Goal: Task Accomplishment & Management: Manage account settings

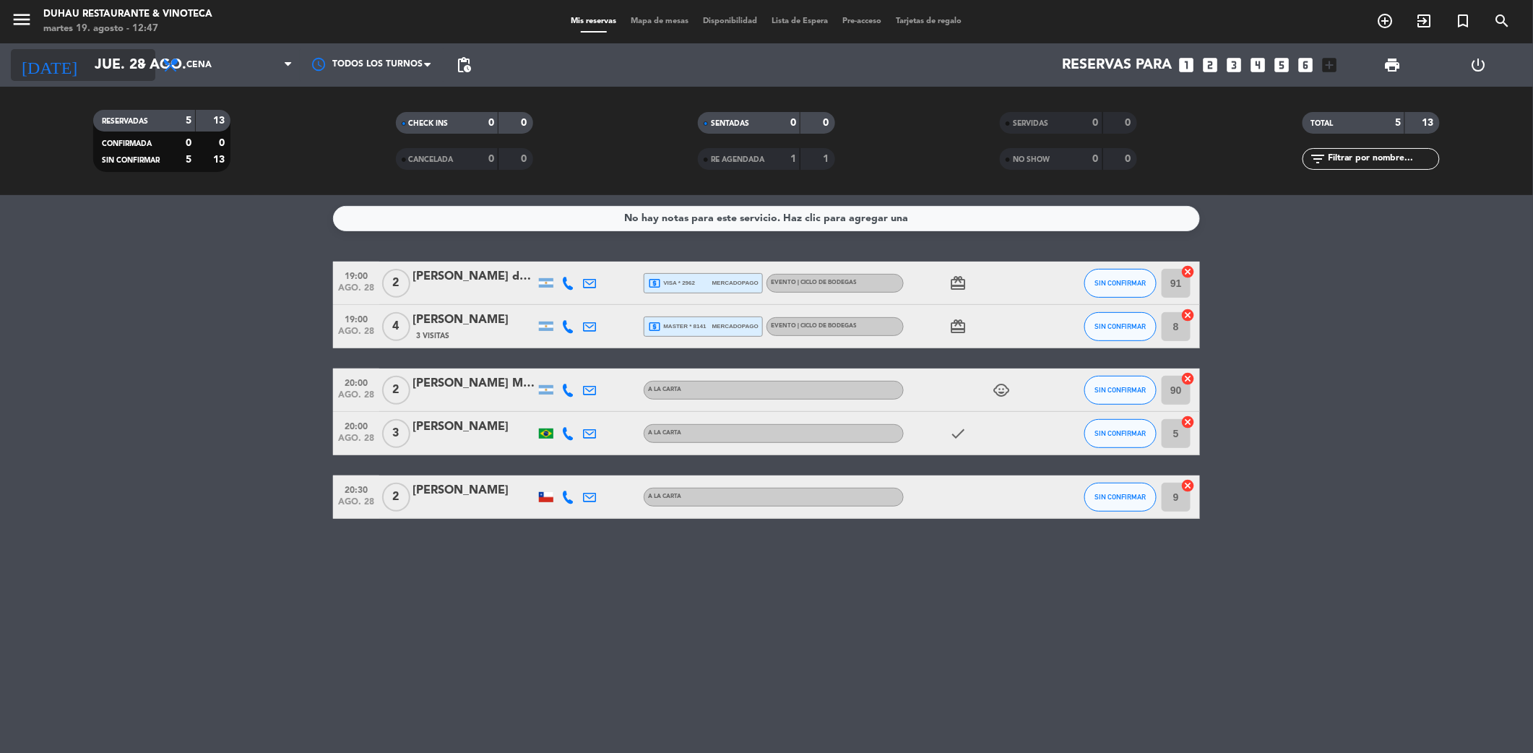
click at [123, 73] on input "jue. 28 ago." at bounding box center [178, 65] width 183 height 31
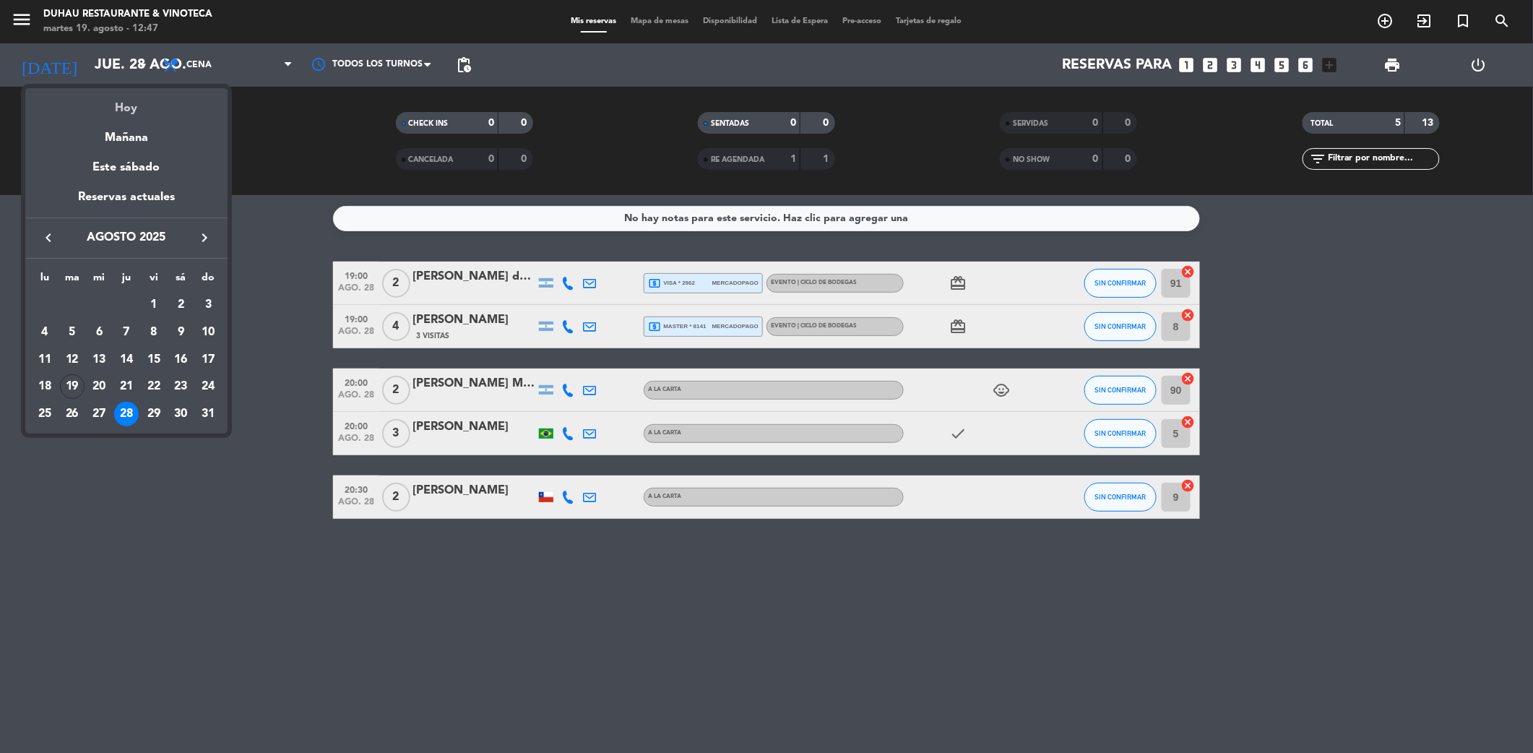
click at [174, 104] on div "Hoy" at bounding box center [126, 103] width 202 height 30
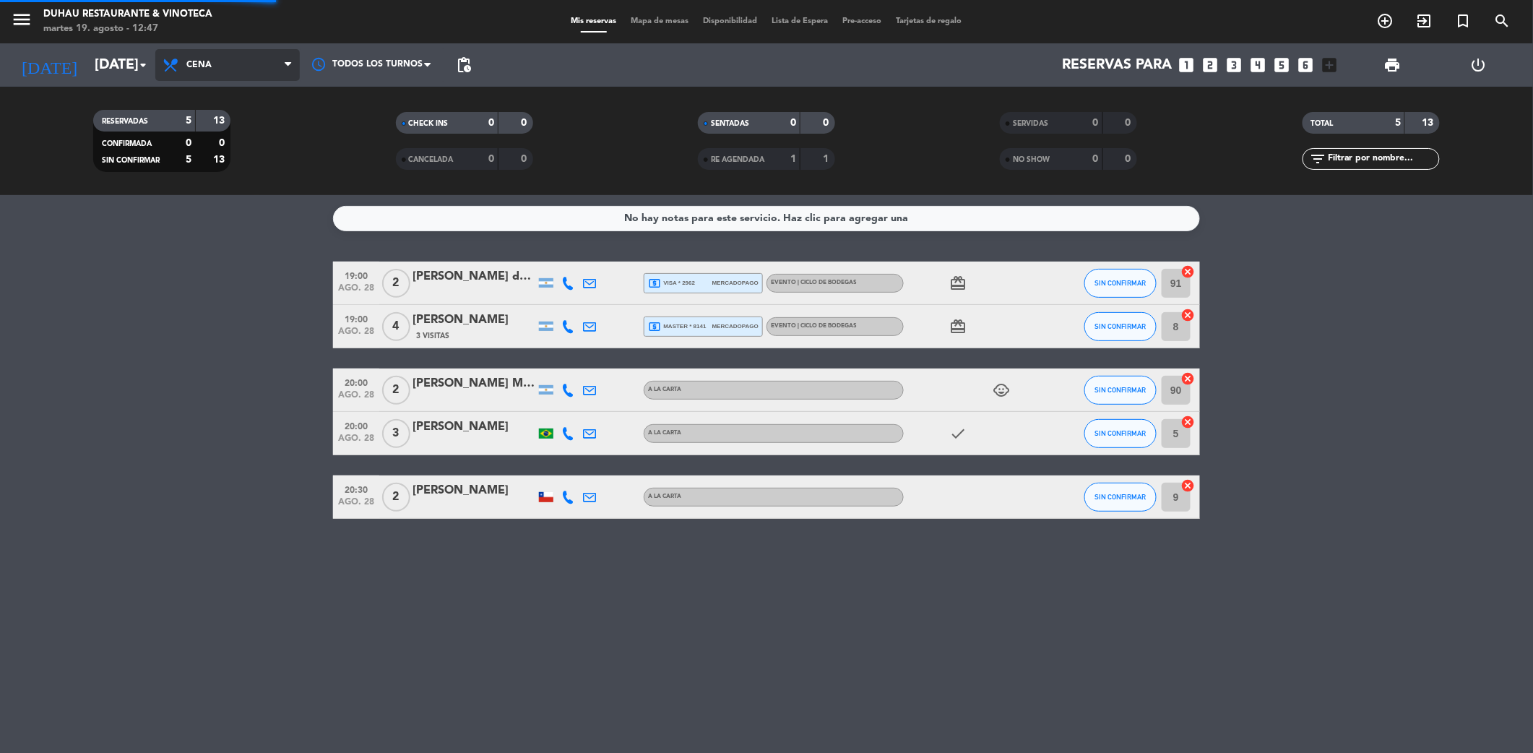
click at [247, 61] on span "Cena" at bounding box center [227, 65] width 144 height 32
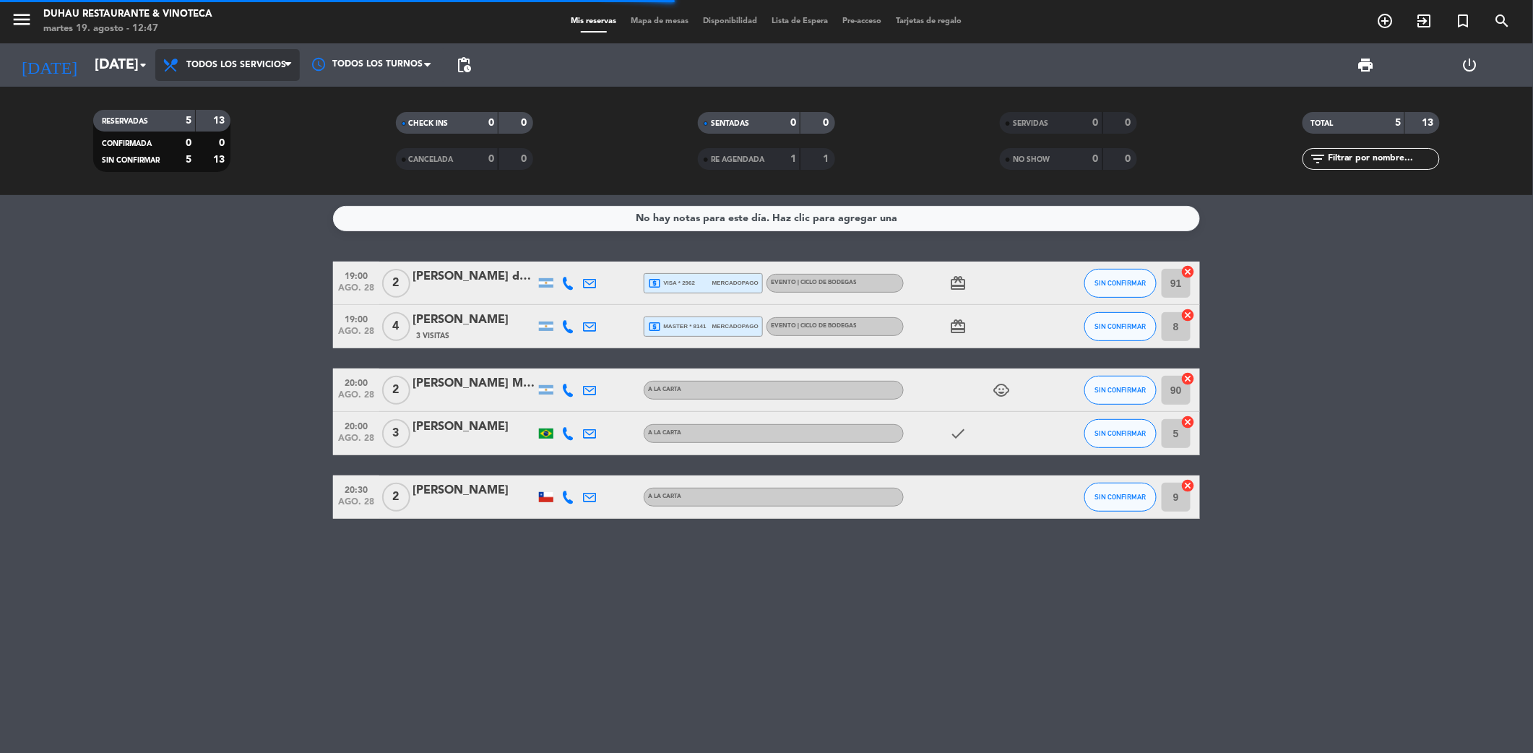
click at [247, 101] on div "menu [PERSON_NAME] Restaurante & Vinoteca [DATE] 19. agosto - 12:47 Mis reserva…" at bounding box center [766, 97] width 1533 height 195
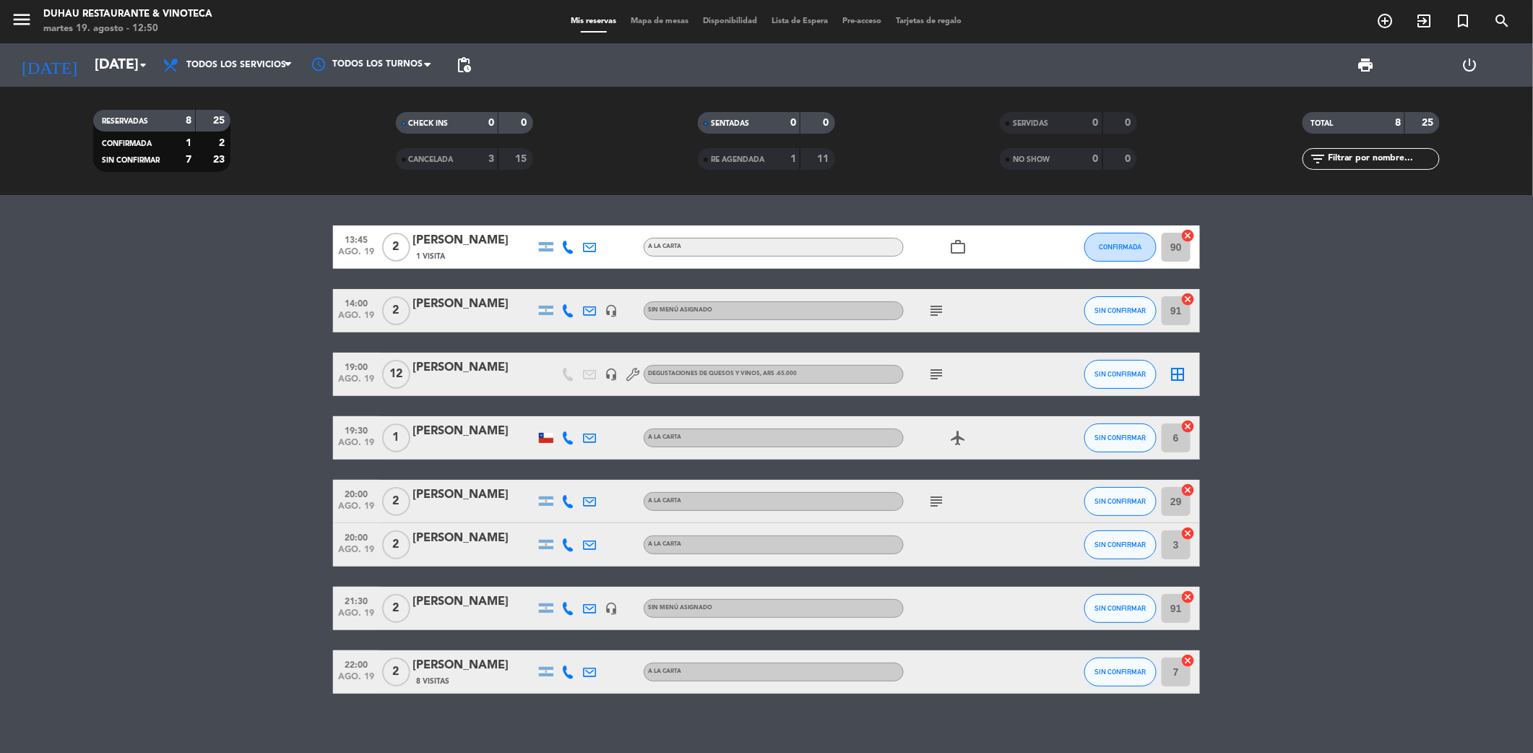
click at [938, 368] on icon "subject" at bounding box center [936, 374] width 17 height 17
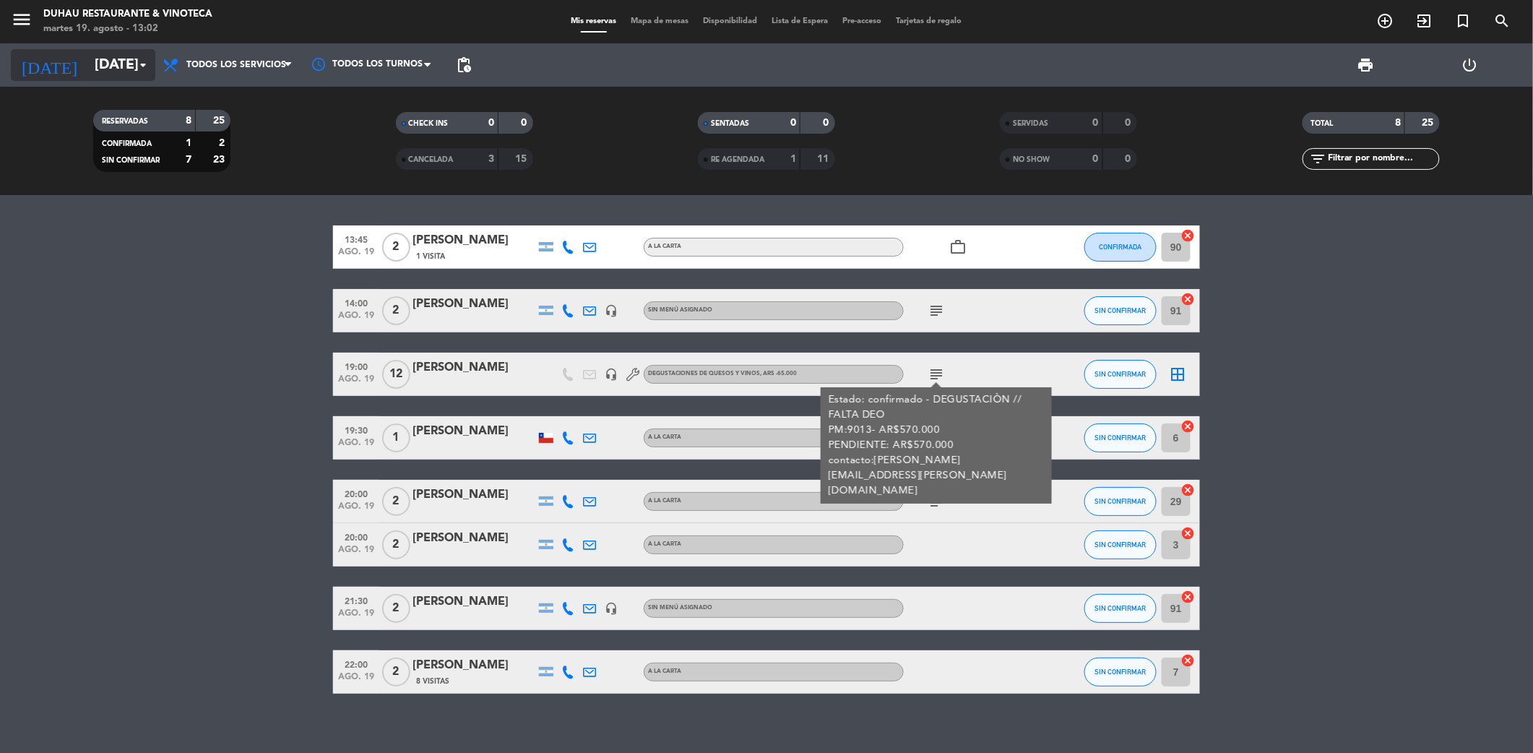
click at [136, 56] on icon "arrow_drop_down" at bounding box center [142, 64] width 17 height 17
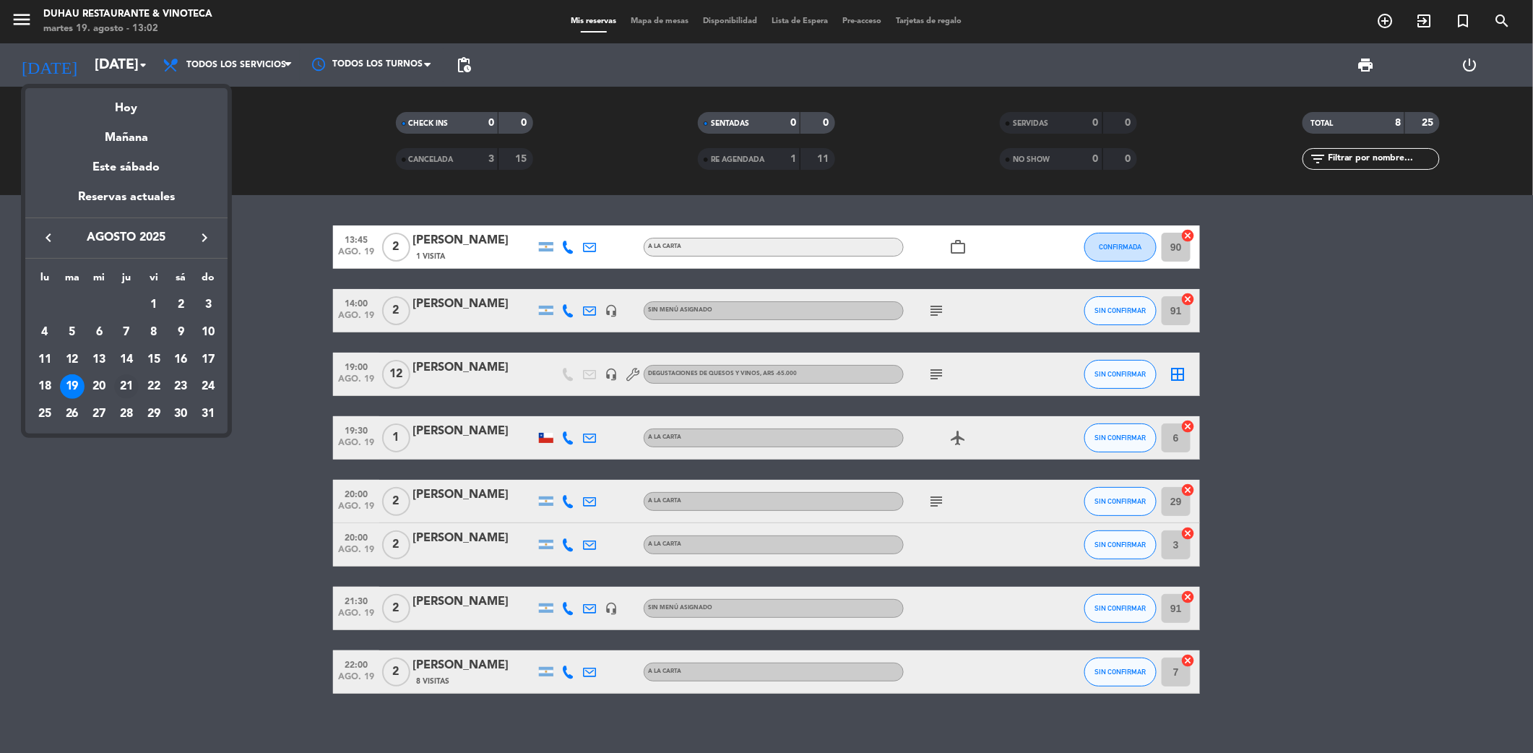
click at [128, 383] on div "21" at bounding box center [126, 386] width 25 height 25
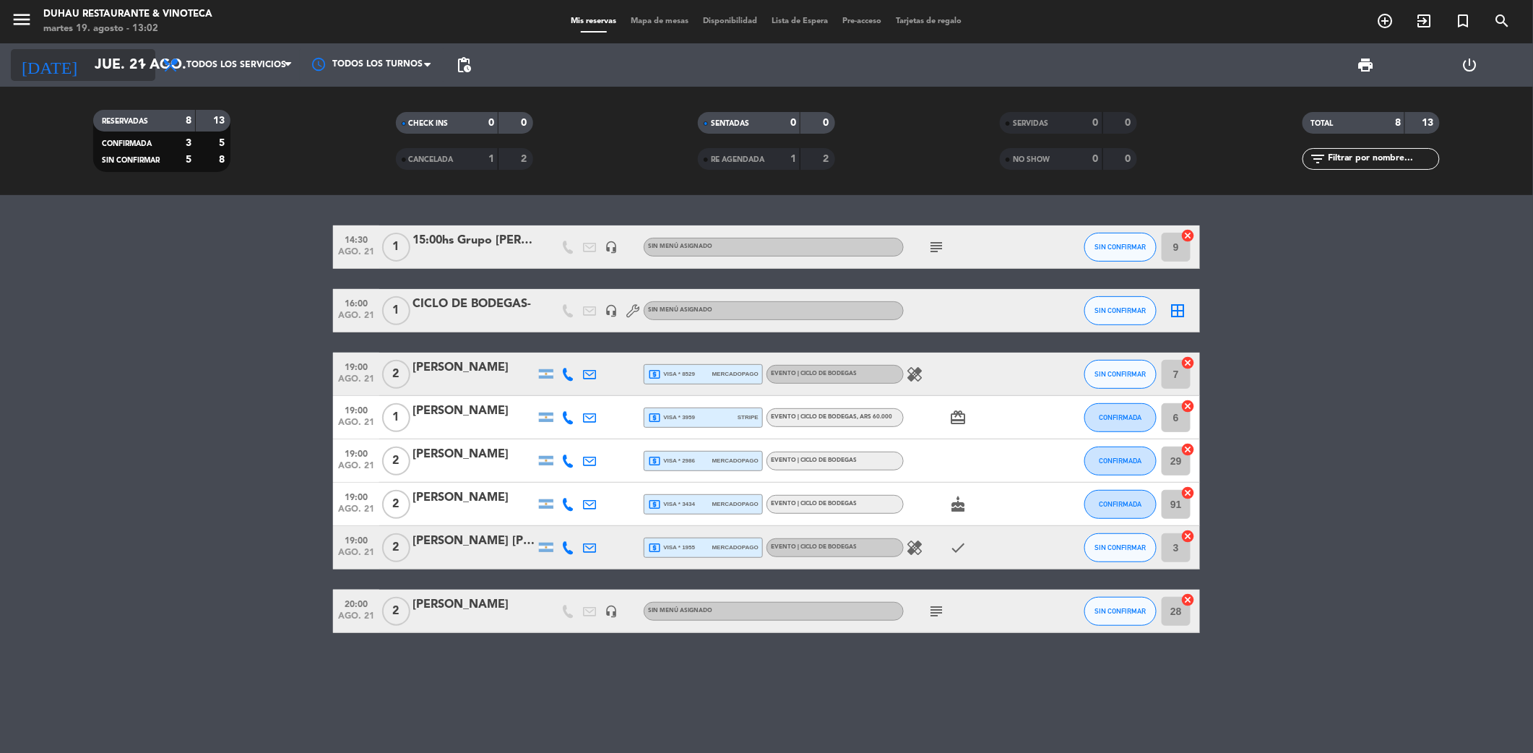
click at [134, 65] on icon "arrow_drop_down" at bounding box center [142, 64] width 17 height 17
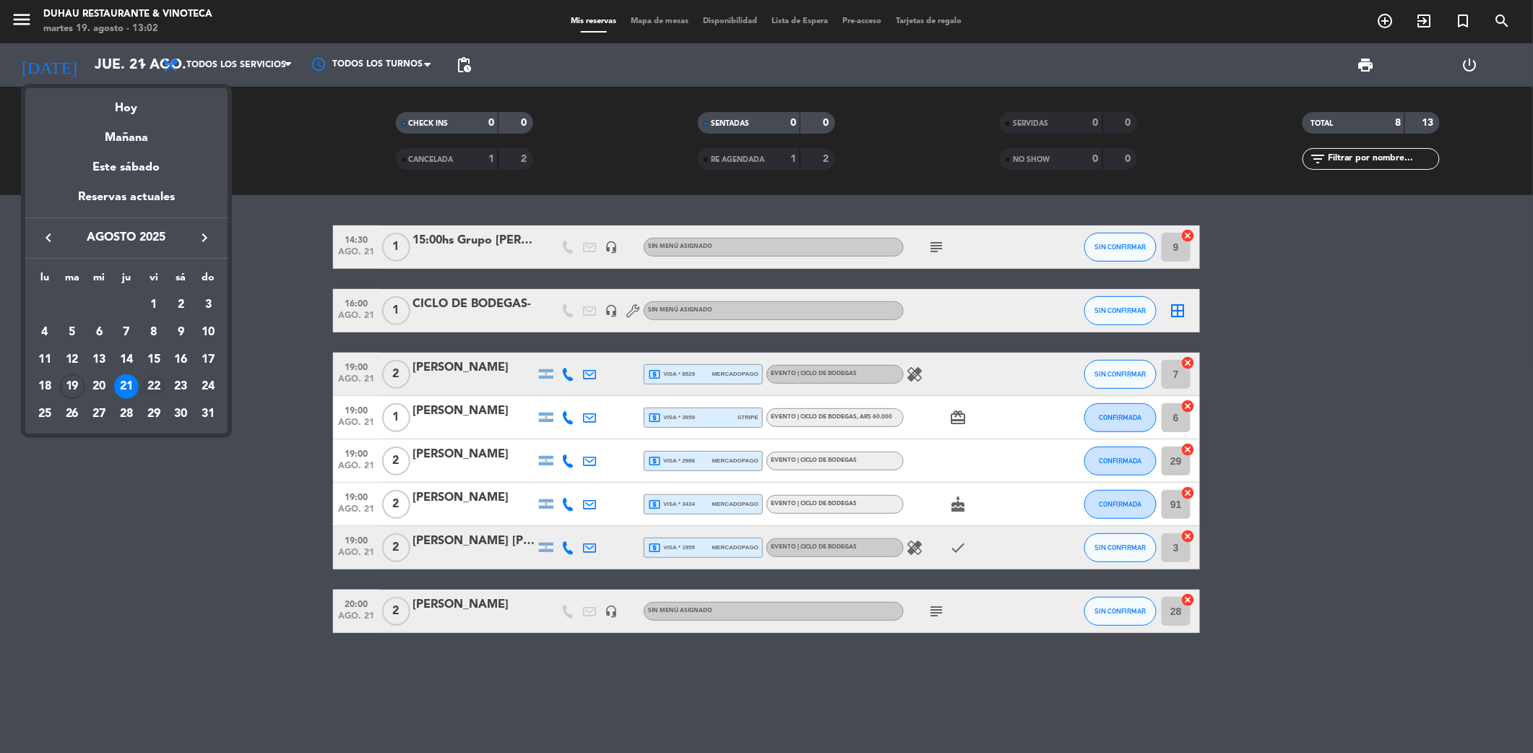
click at [152, 384] on div "22" at bounding box center [154, 386] width 25 height 25
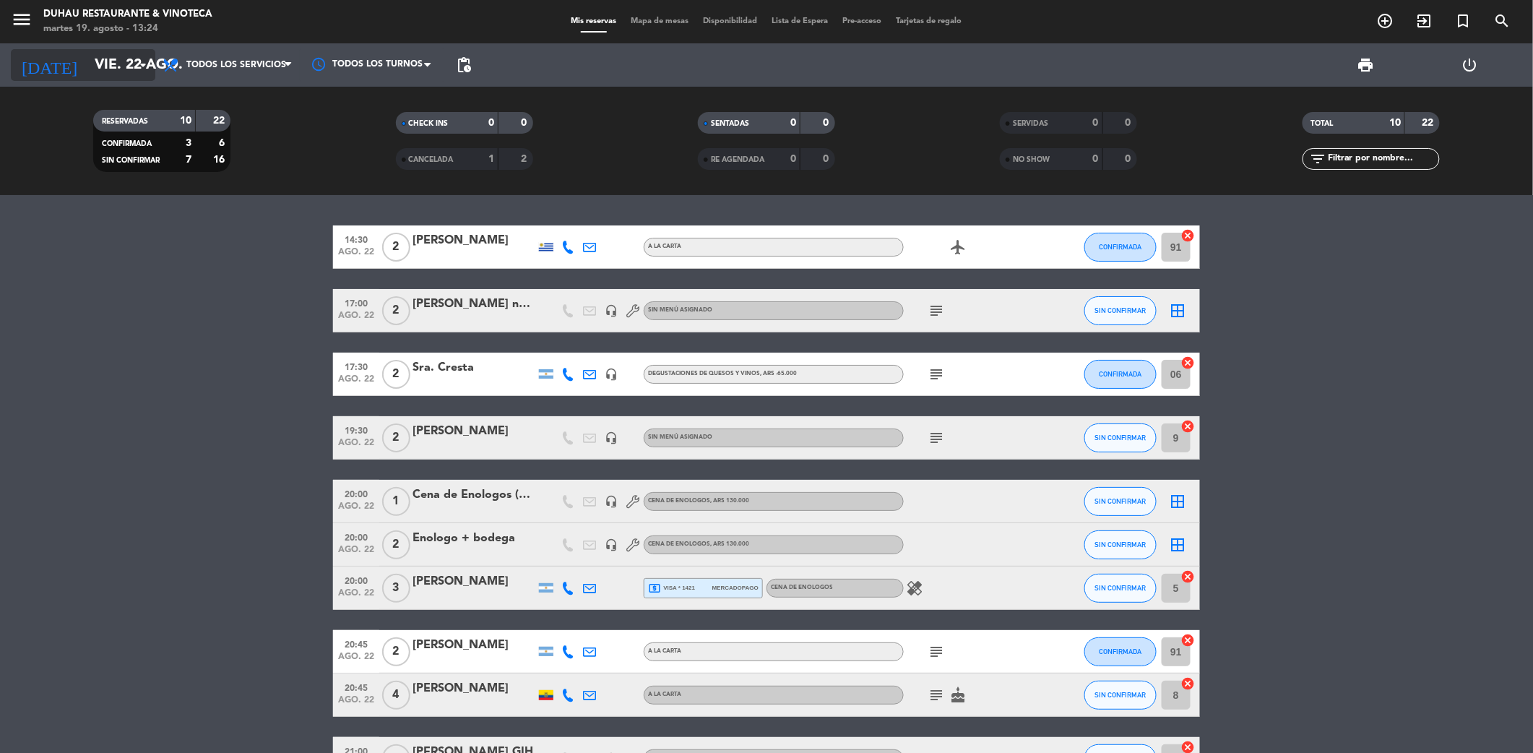
click at [93, 61] on input "vie. 22 ago." at bounding box center [178, 65] width 183 height 31
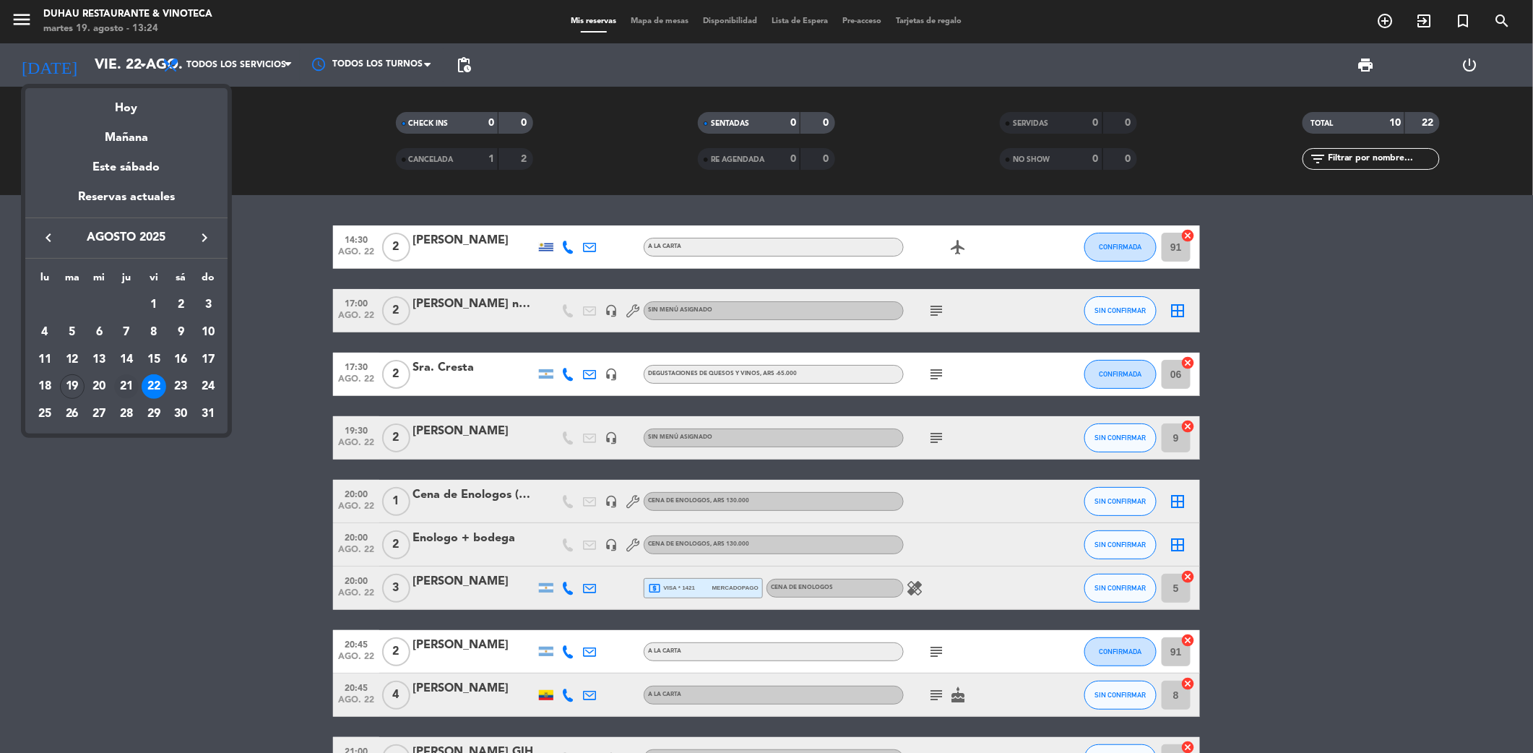
click at [131, 386] on div "21" at bounding box center [126, 386] width 25 height 25
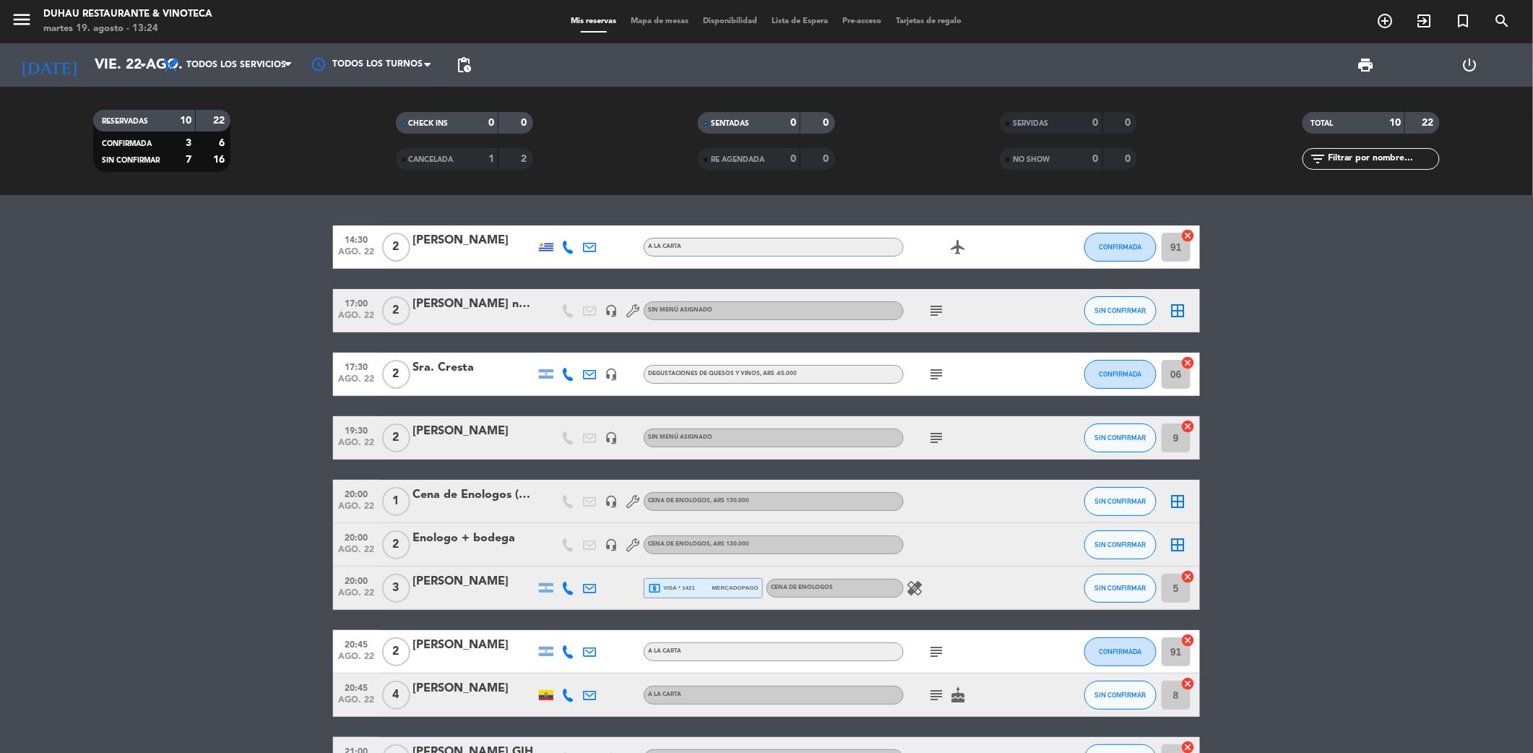
type input "jue. 21 ago."
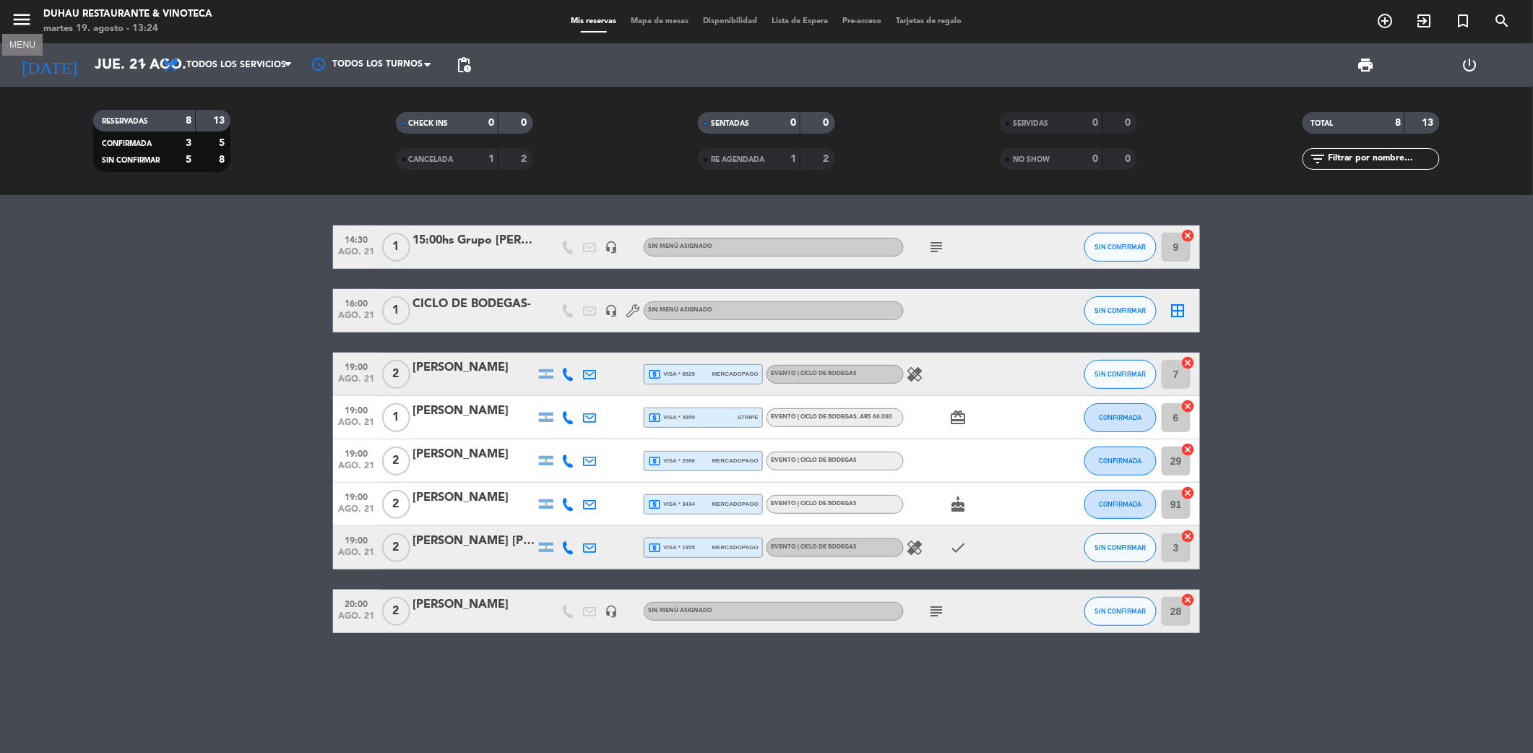
click at [27, 21] on icon "menu" at bounding box center [22, 20] width 22 height 22
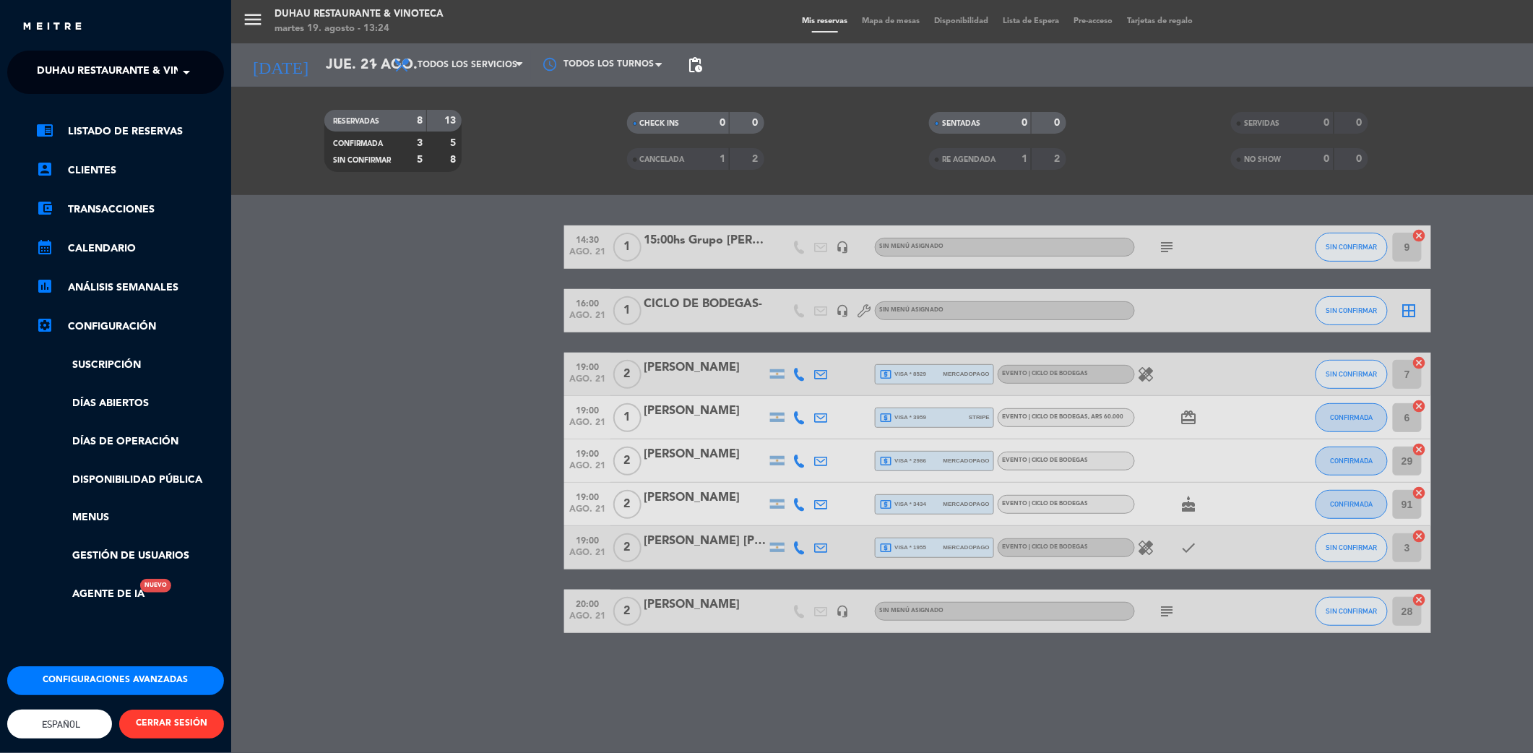
click at [192, 71] on span at bounding box center [190, 72] width 25 height 30
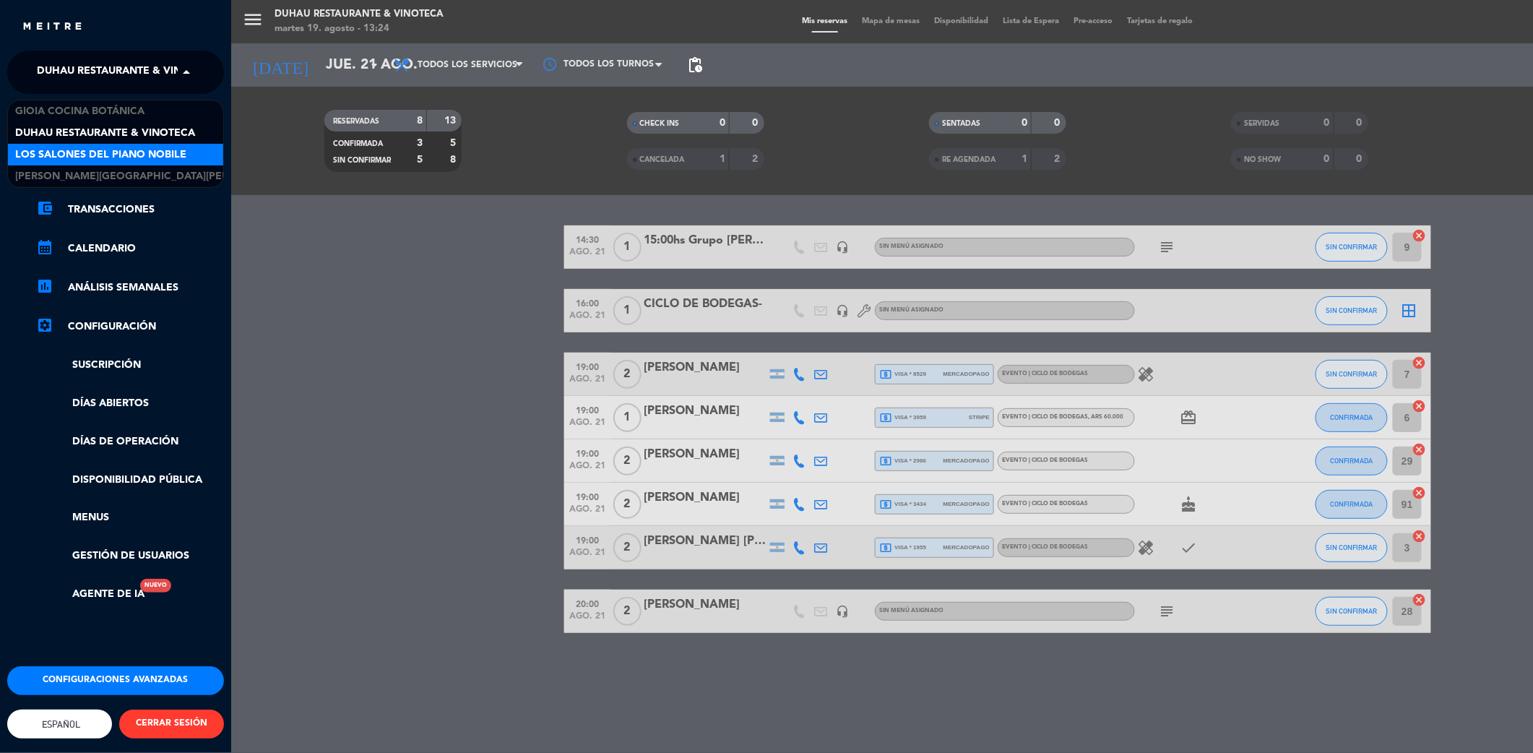
click at [165, 156] on span "Los Salones del Piano Nobile" at bounding box center [100, 155] width 171 height 17
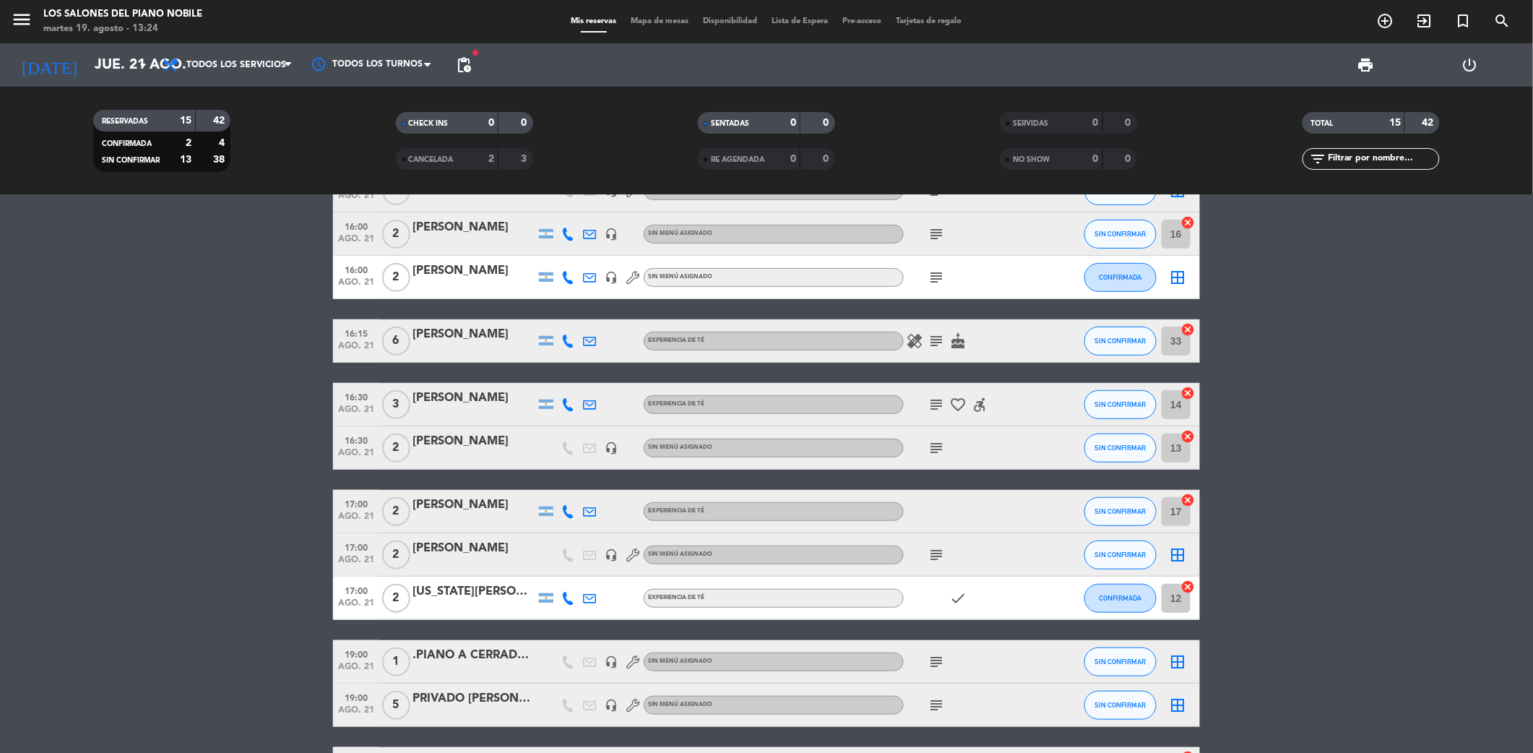
scroll to position [371, 0]
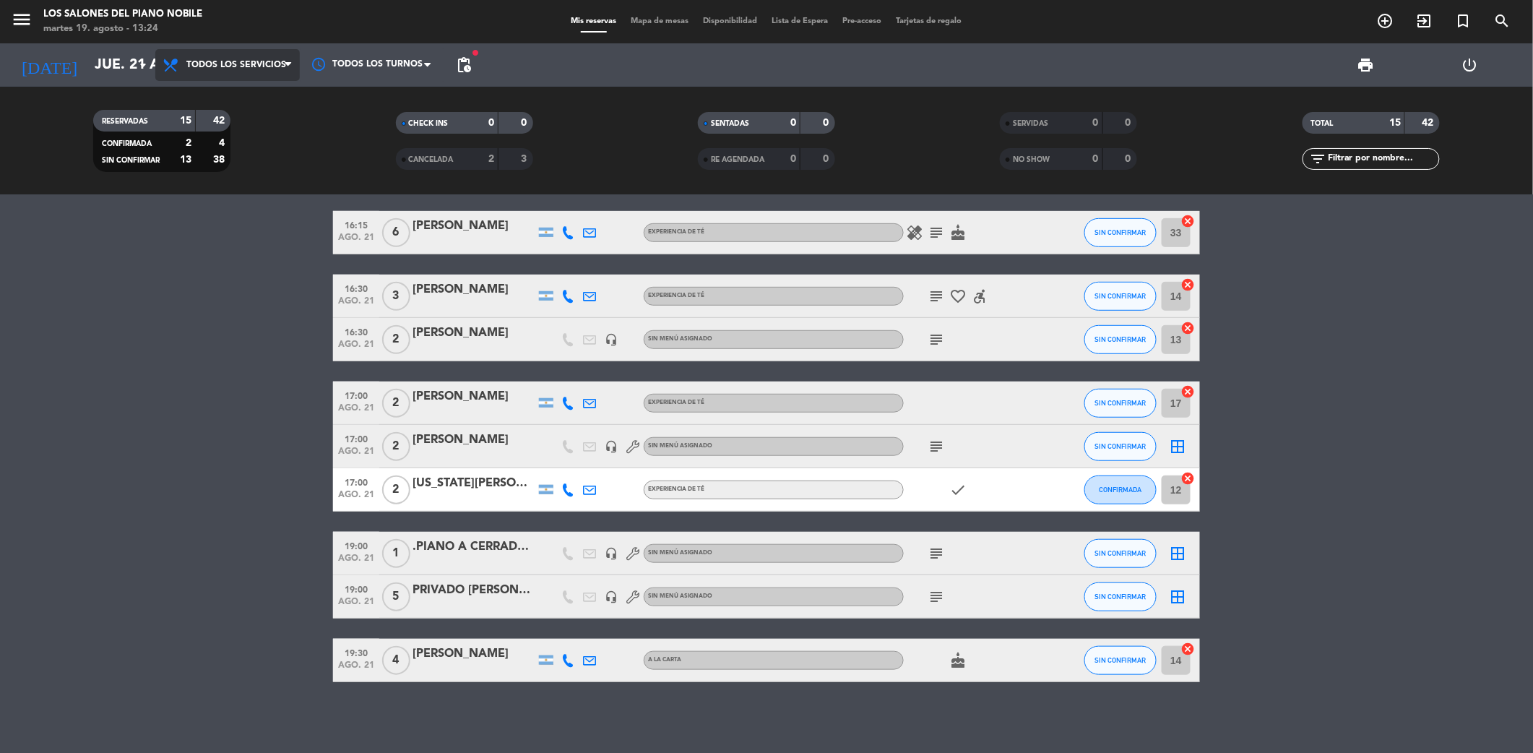
click at [226, 59] on span "Todos los servicios" at bounding box center [227, 65] width 144 height 32
click at [238, 155] on div "menu Los Salones del Piano [PERSON_NAME] [DATE] 19. agosto - 13:24 Mis reservas…" at bounding box center [766, 97] width 1533 height 195
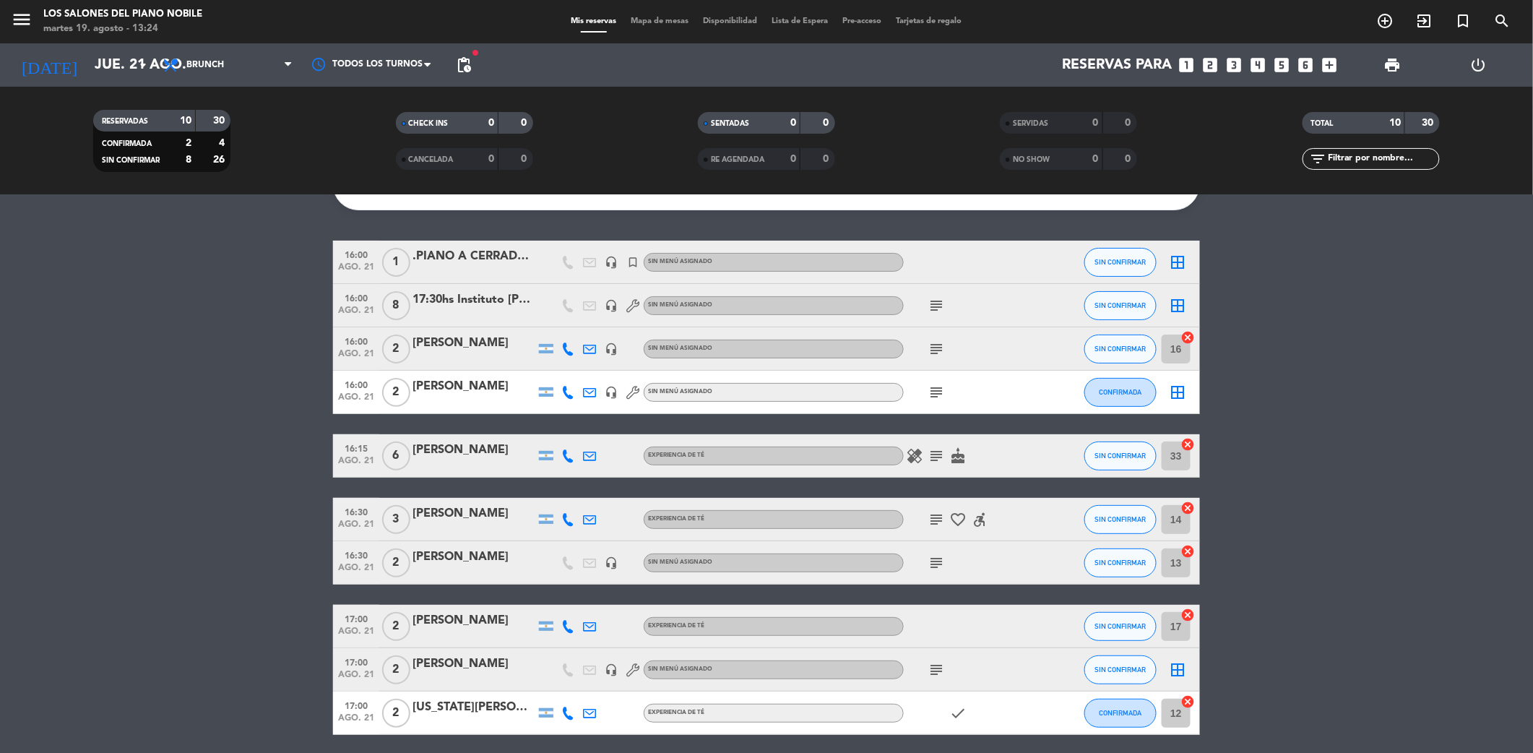
scroll to position [0, 0]
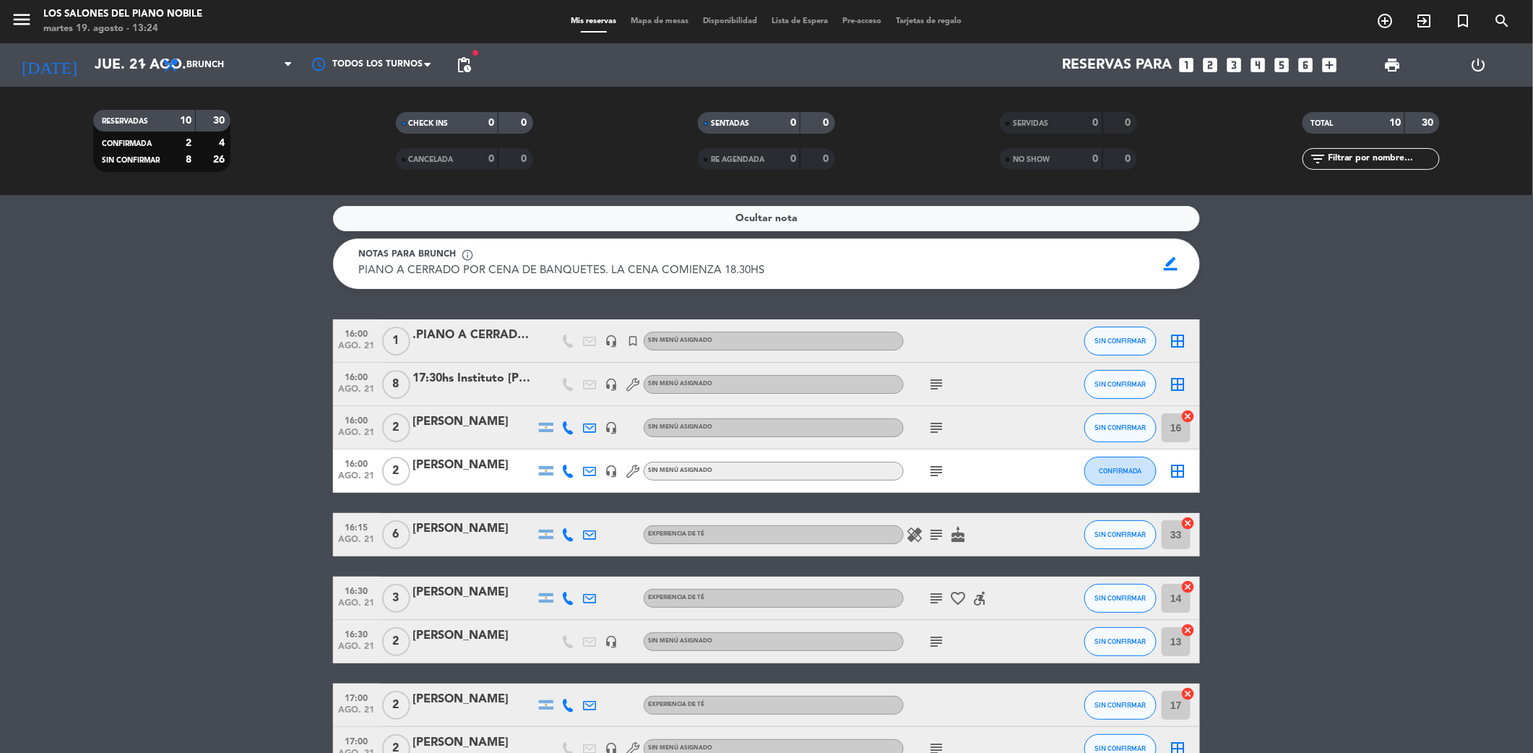
click at [937, 393] on icon "subject" at bounding box center [936, 384] width 17 height 17
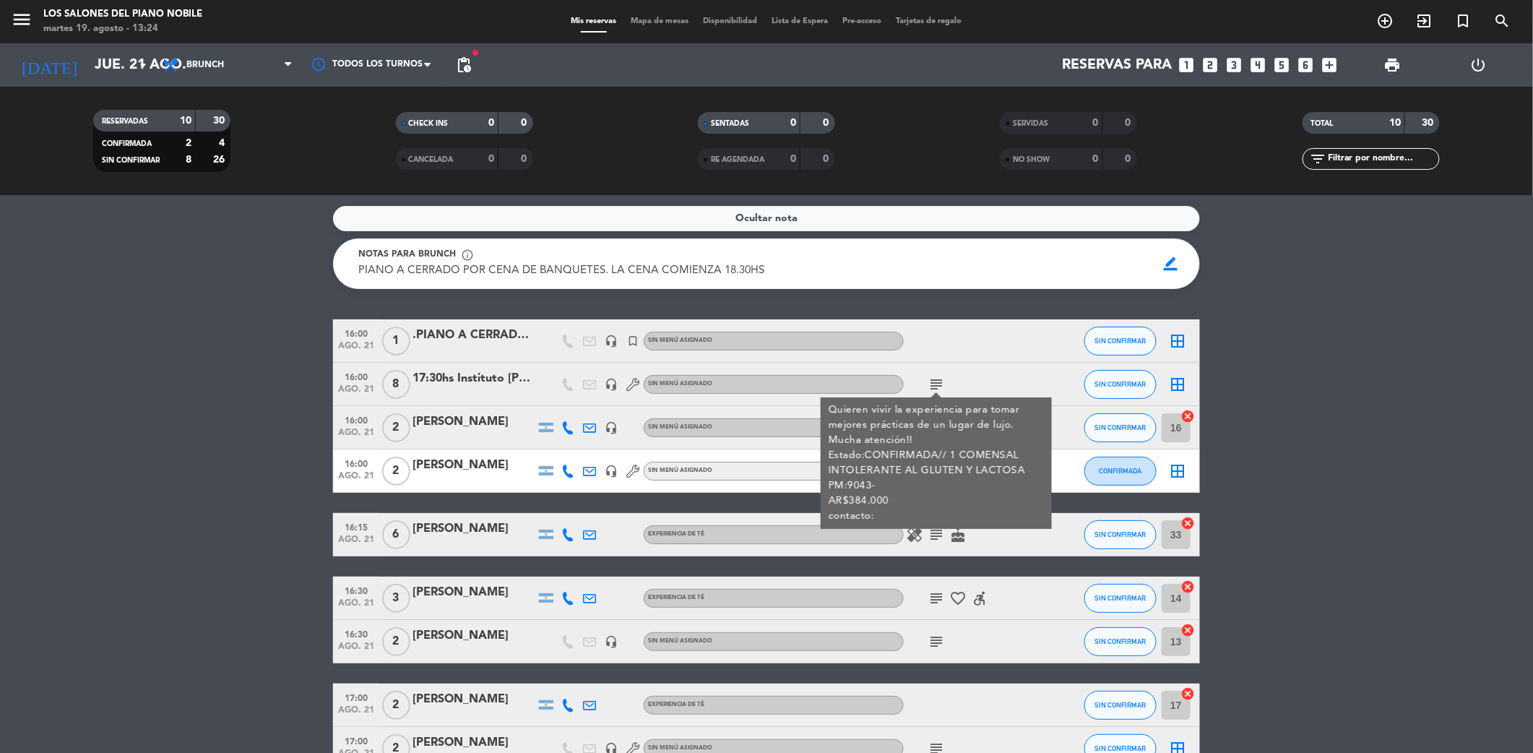
click at [9, 440] on bookings-row "16:00 [DATE] 1 .PIANO A CERRADO X EVENTO headset_mic turned_in_not Sin menú asi…" at bounding box center [766, 566] width 1533 height 494
